Goal: Task Accomplishment & Management: Use online tool/utility

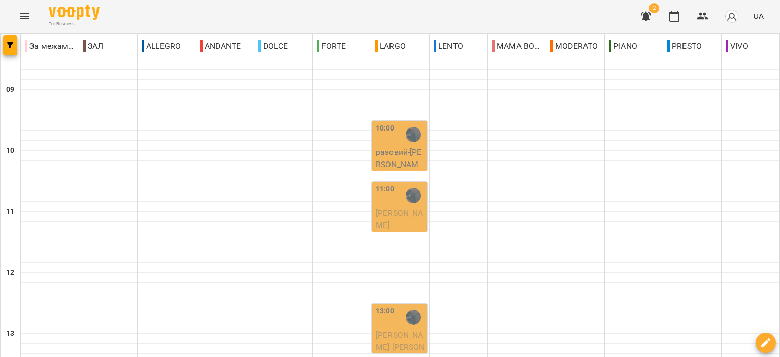
scroll to position [203, 0]
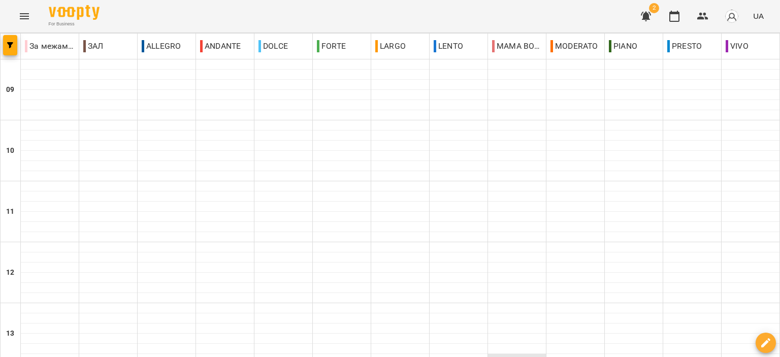
scroll to position [501, 0]
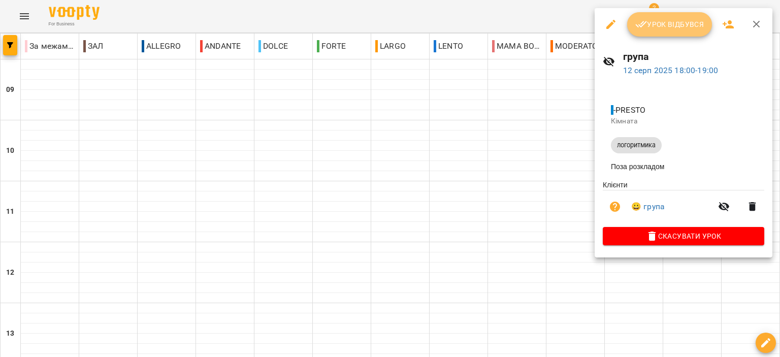
click at [676, 19] on span "Урок відбувся" at bounding box center [669, 24] width 69 height 12
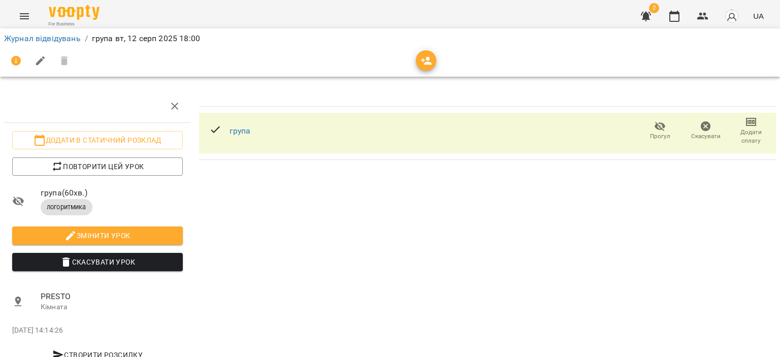
click at [748, 120] on icon "button" at bounding box center [751, 122] width 7 height 4
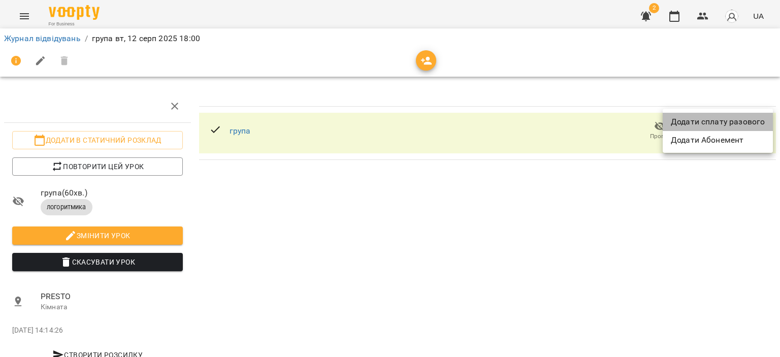
click at [747, 120] on li "Додати сплату разового" at bounding box center [718, 122] width 110 height 18
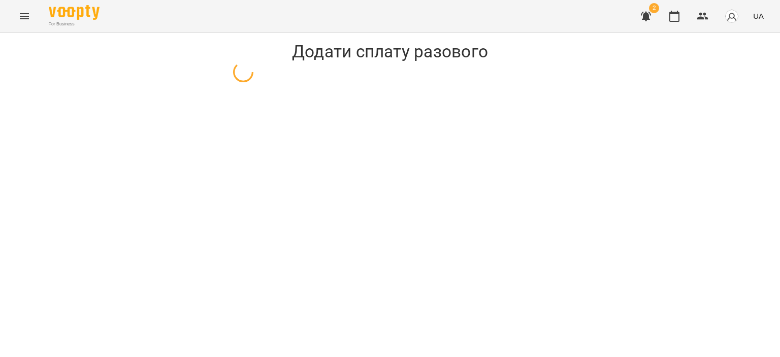
select select "**********"
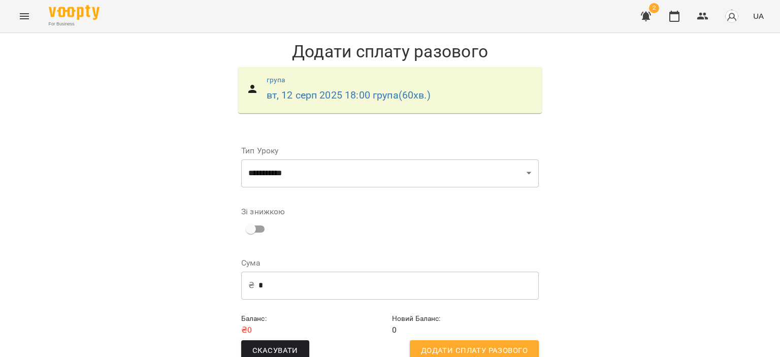
scroll to position [20, 0]
click at [473, 344] on span "Додати сплату разового" at bounding box center [474, 350] width 107 height 13
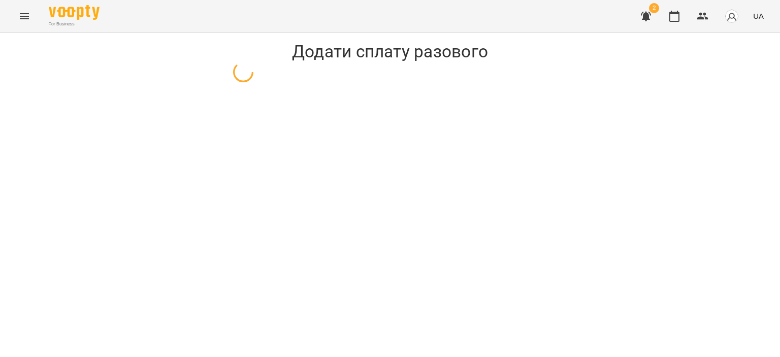
select select "**********"
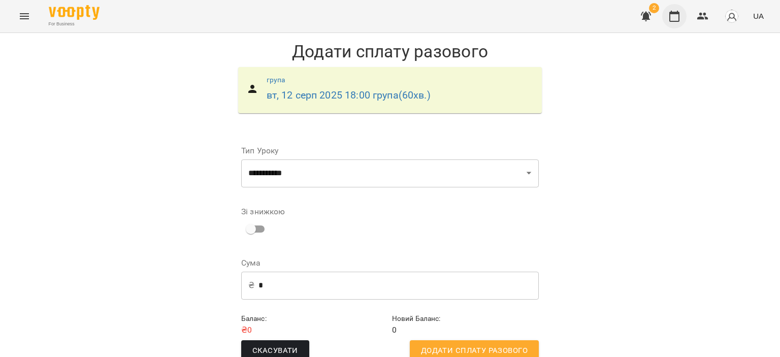
click at [679, 15] on icon "button" at bounding box center [674, 16] width 10 height 11
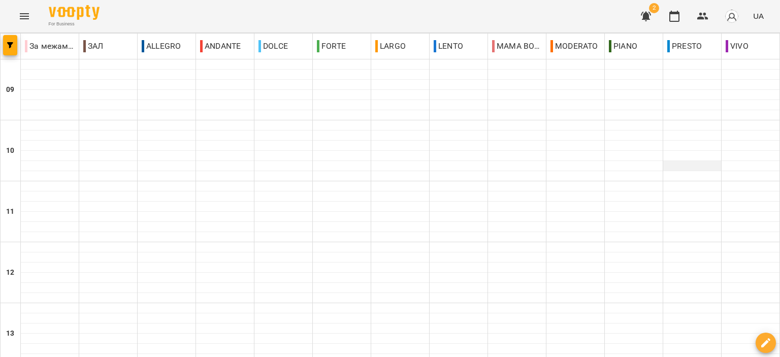
scroll to position [501, 0]
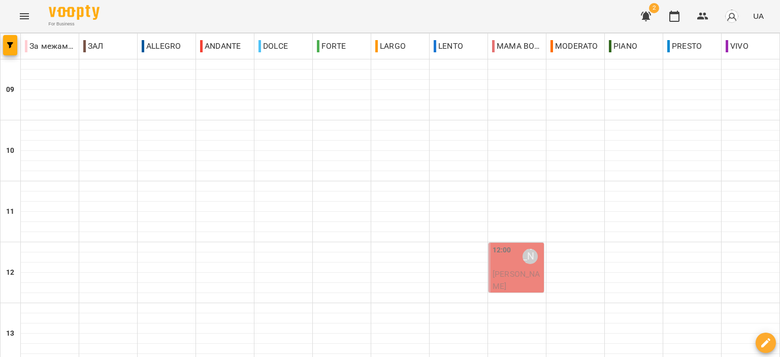
scroll to position [406, 0]
